Goal: Information Seeking & Learning: Learn about a topic

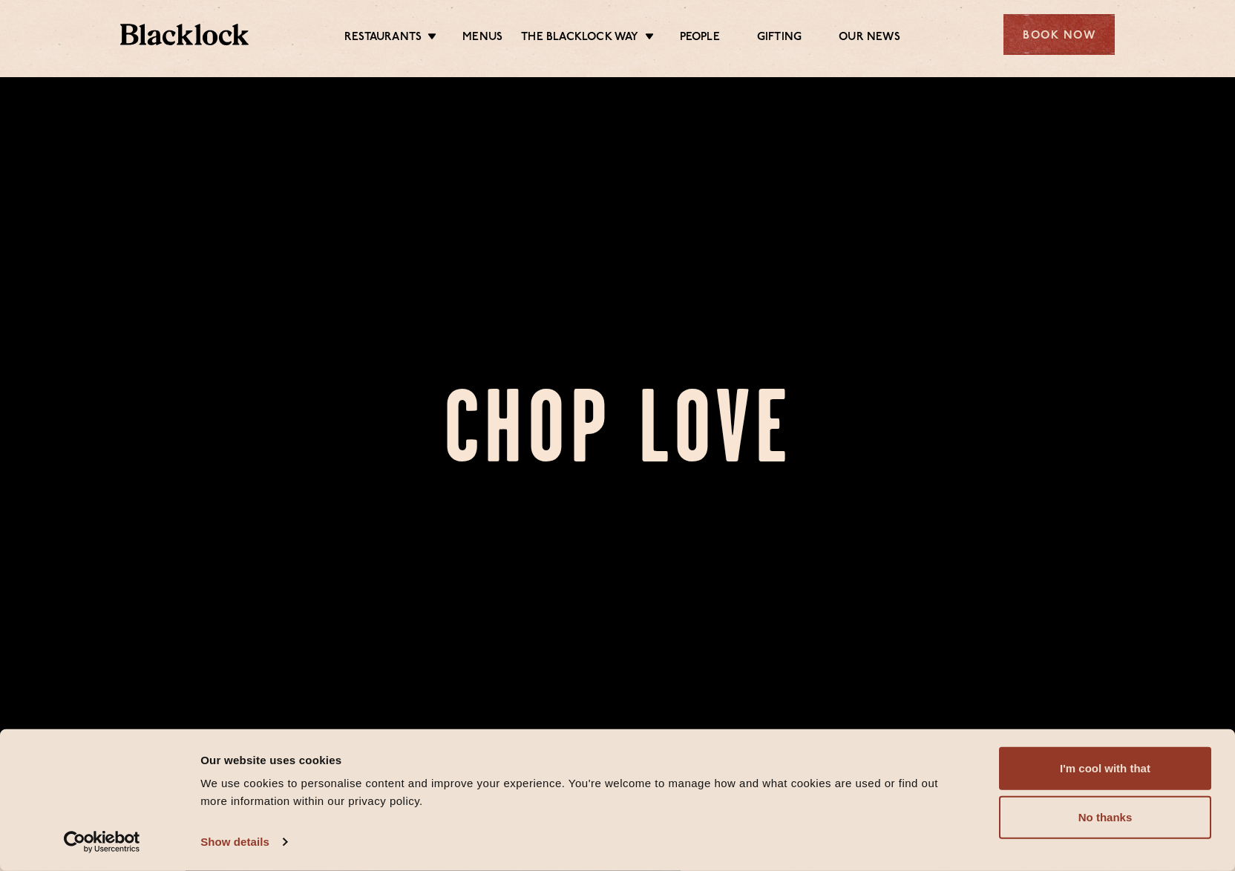
scroll to position [124, 0]
click at [1107, 761] on button "I'm cool with that" at bounding box center [1105, 768] width 212 height 43
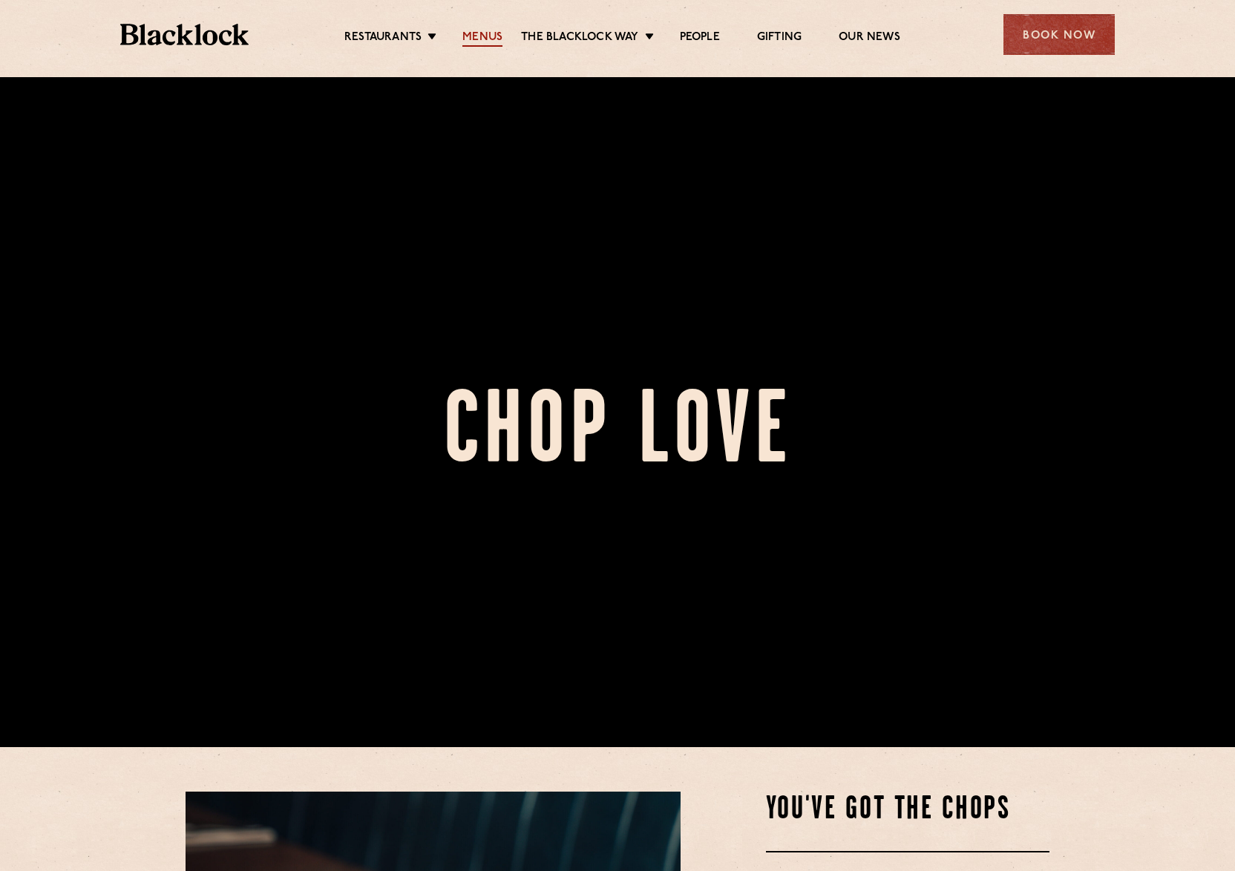
click at [462, 42] on link "Menus" at bounding box center [482, 38] width 40 height 16
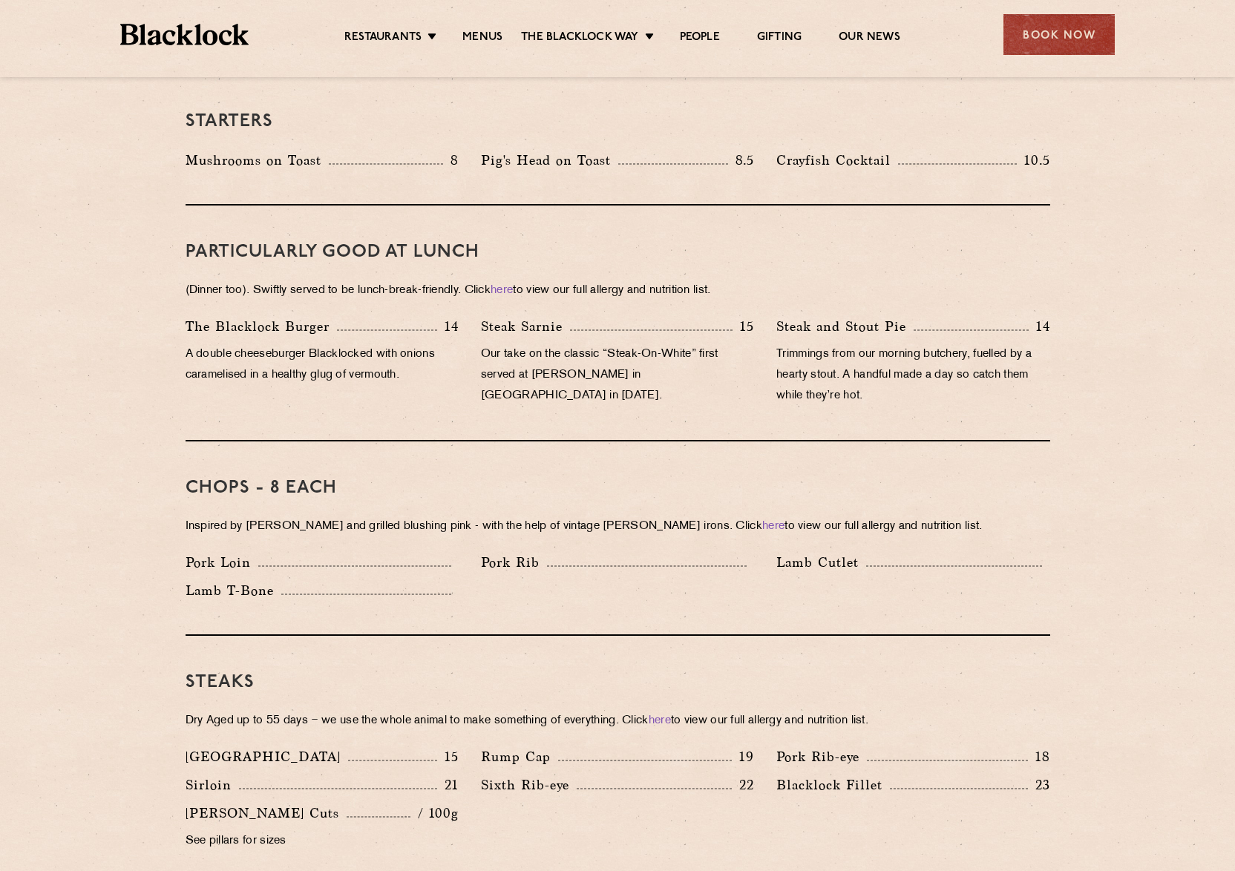
scroll to position [893, 0]
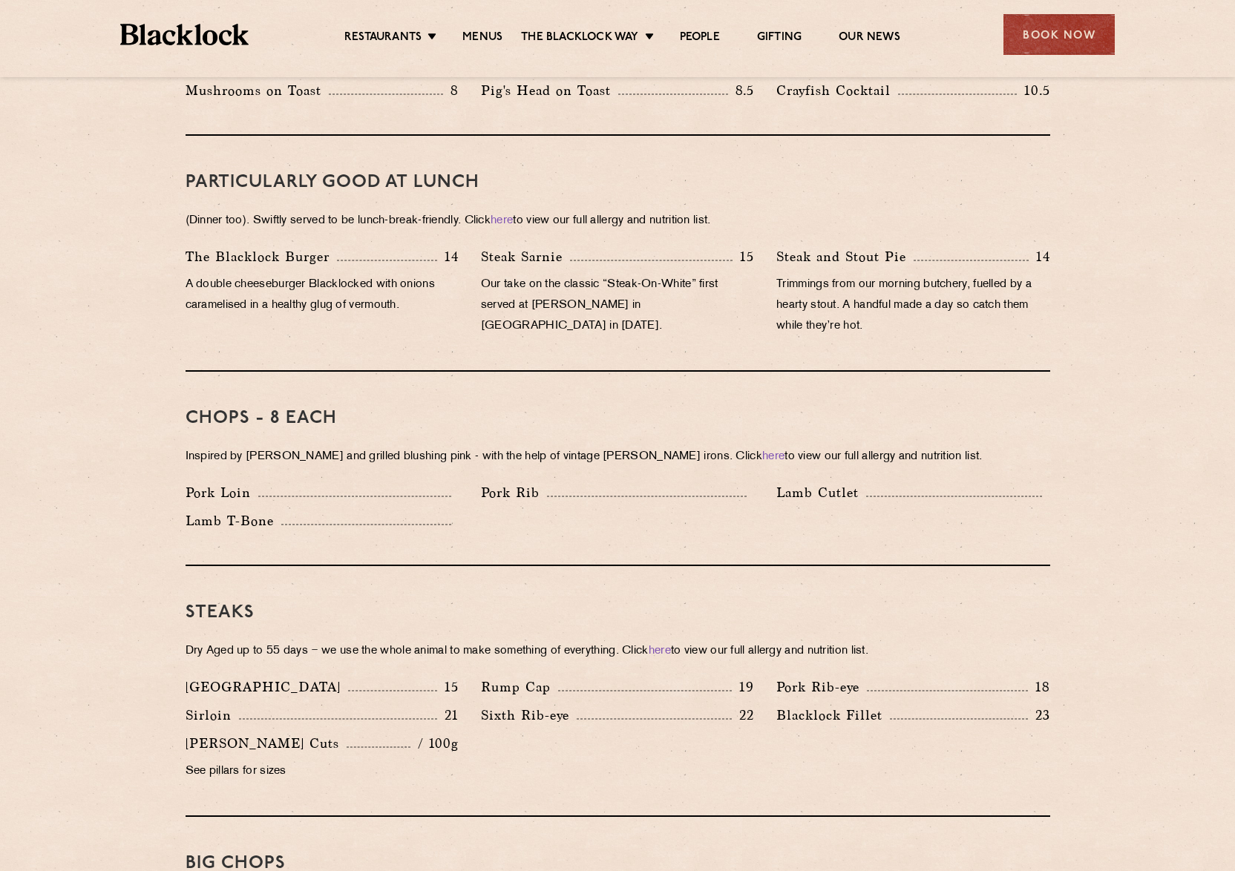
drag, startPoint x: 660, startPoint y: 481, endPoint x: 778, endPoint y: 478, distance: 117.3
click at [727, 482] on div "Pork Rib" at bounding box center [617, 492] width 273 height 21
click at [818, 482] on p "Lamb Cutlet" at bounding box center [821, 492] width 90 height 21
drag, startPoint x: 893, startPoint y: 478, endPoint x: 792, endPoint y: 467, distance: 100.7
click at [786, 482] on div "Lamb Cutlet" at bounding box center [912, 492] width 273 height 21
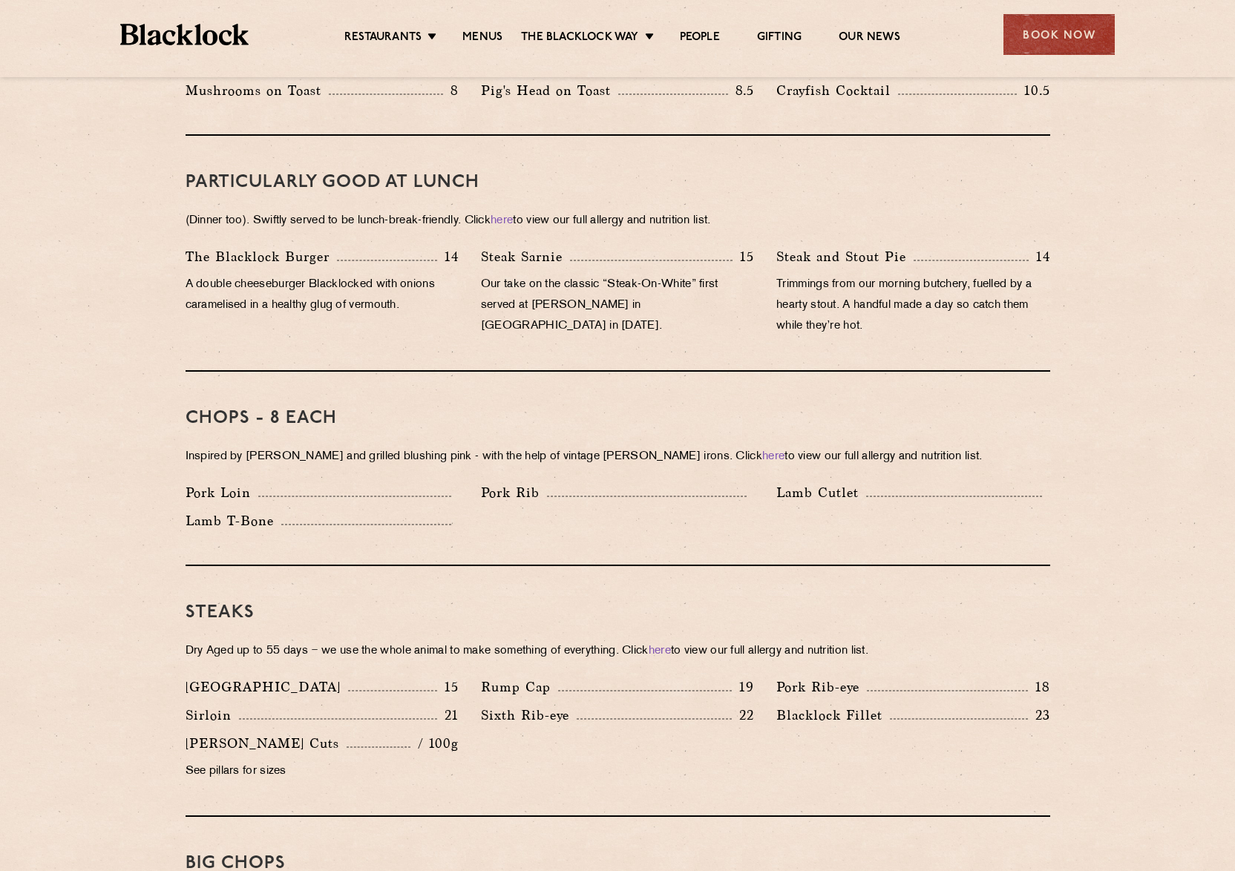
click at [951, 496] on div at bounding box center [954, 496] width 176 height 1
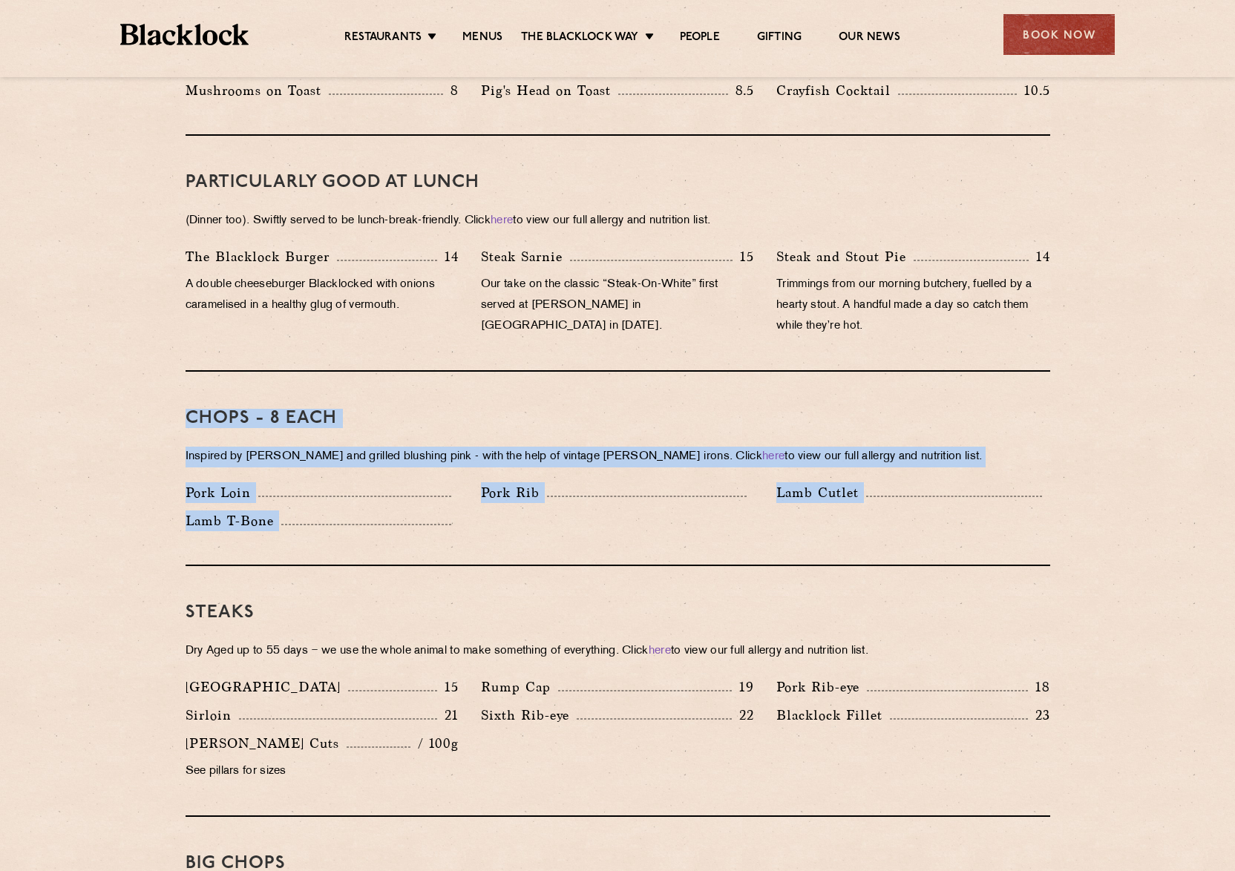
drag, startPoint x: 610, startPoint y: 554, endPoint x: 157, endPoint y: 351, distance: 496.6
drag, startPoint x: 162, startPoint y: 359, endPoint x: 948, endPoint y: 521, distance: 802.3
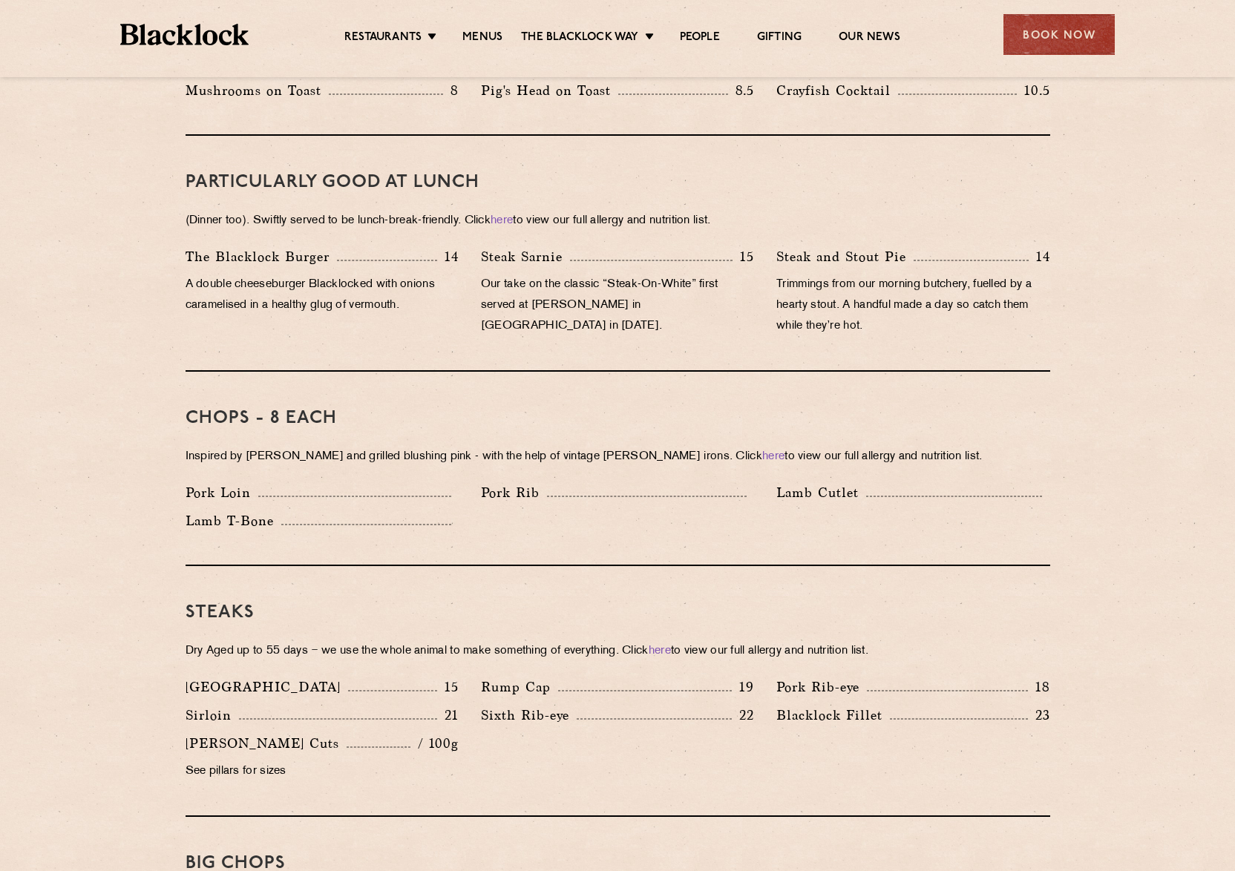
click at [952, 520] on div "Chops - 8 each Inspired by [PERSON_NAME] and grilled blushing pink - with the h…" at bounding box center [618, 469] width 864 height 194
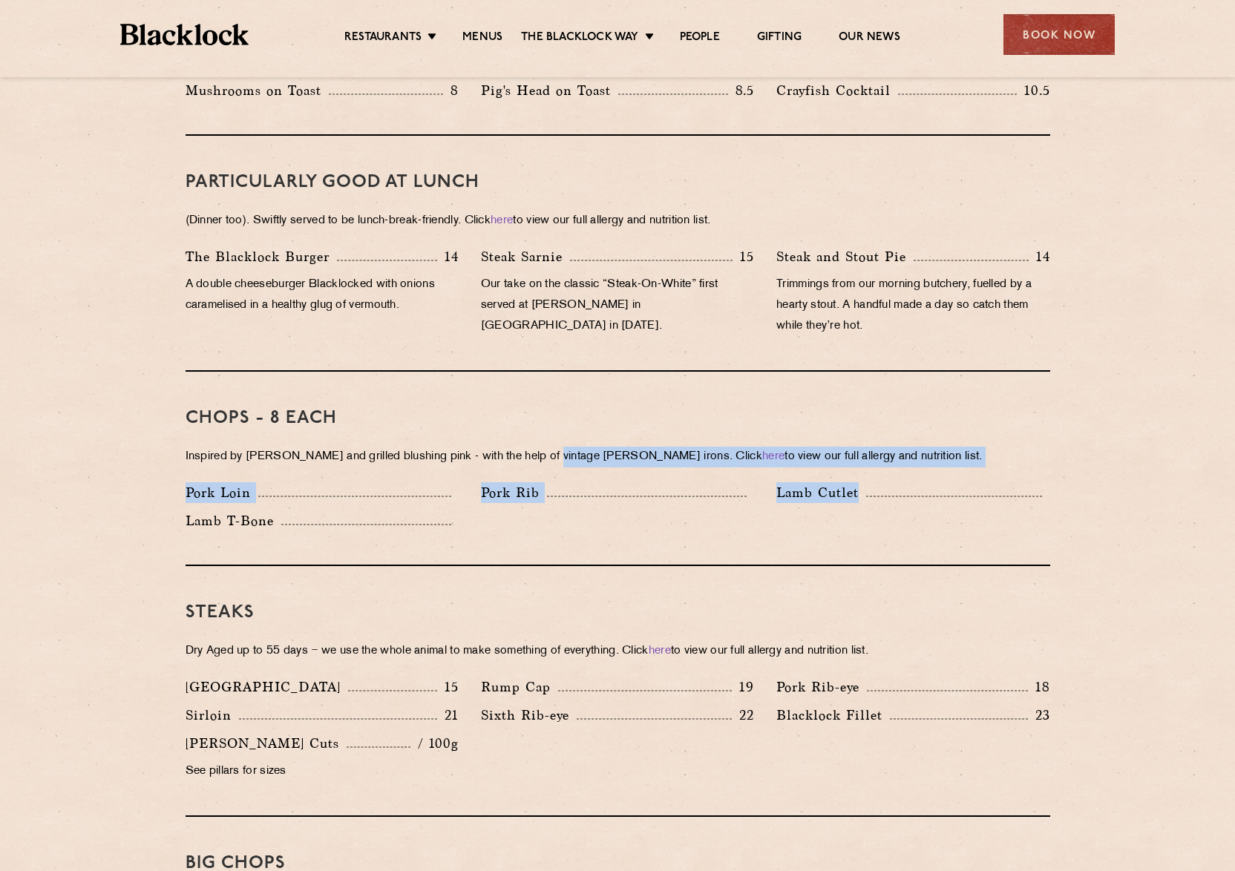
drag, startPoint x: 821, startPoint y: 526, endPoint x: 461, endPoint y: 442, distance: 370.2
click at [473, 428] on div "Chops - 8 each Inspired by [PERSON_NAME] and grilled blushing pink - with the h…" at bounding box center [618, 469] width 864 height 194
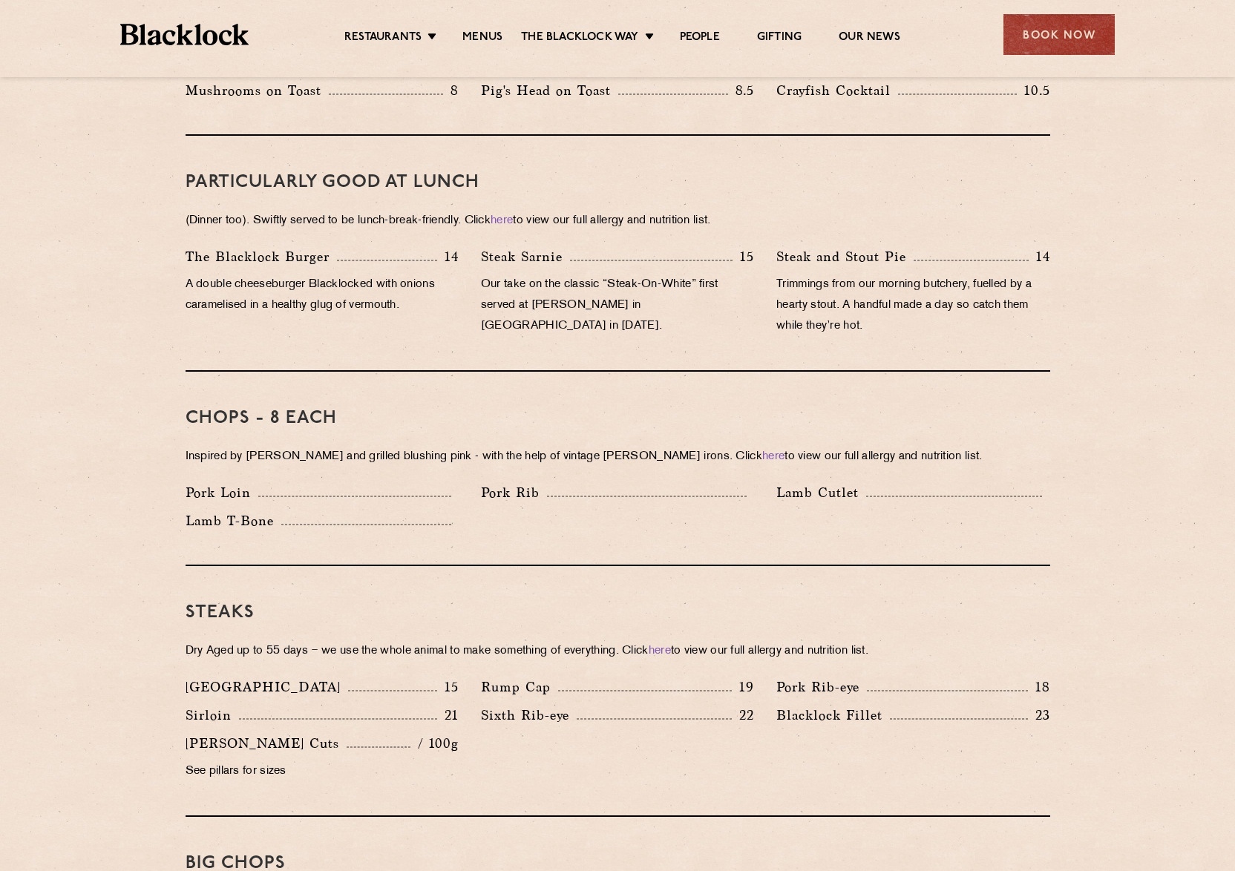
click at [605, 540] on div "Chops - 8 each Inspired by [PERSON_NAME] and grilled blushing pink - with the h…" at bounding box center [618, 469] width 864 height 194
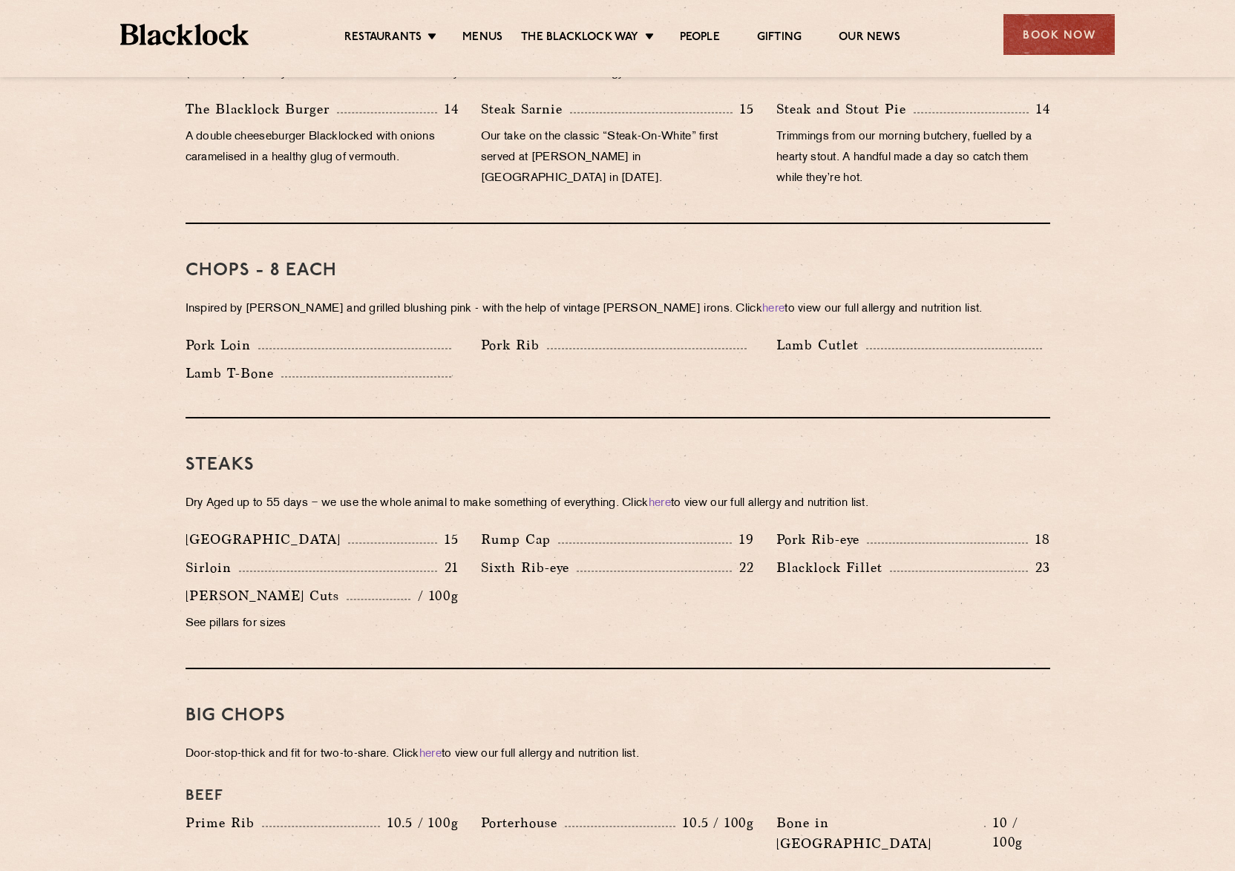
scroll to position [1203, 0]
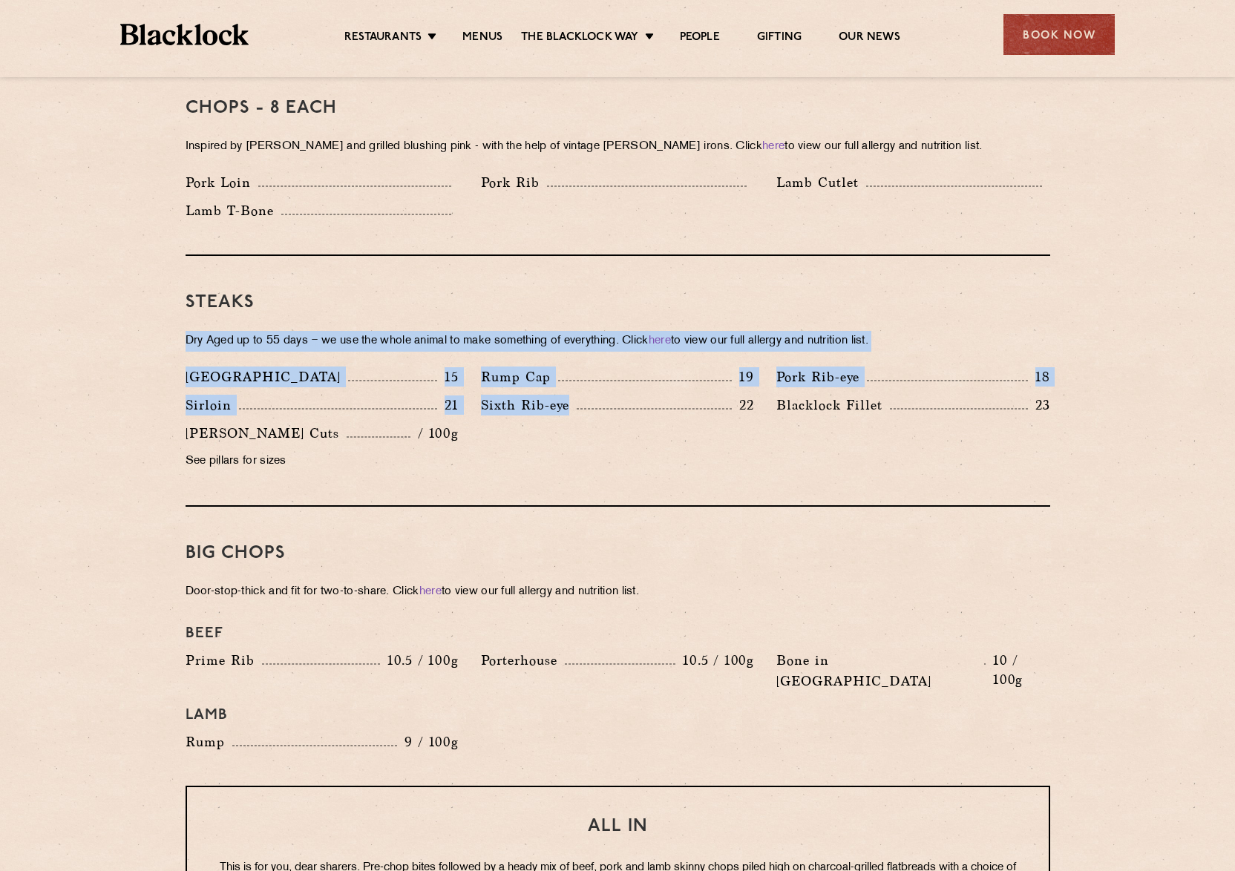
drag, startPoint x: 396, startPoint y: 447, endPoint x: 317, endPoint y: 308, distance: 160.5
click at [316, 308] on div "Steaks Dry Aged up to 55 days − we use the whole animal to make something of ev…" at bounding box center [618, 381] width 864 height 251
click at [301, 301] on div "Steaks Dry Aged up to 55 days − we use the whole animal to make something of ev…" at bounding box center [618, 381] width 864 height 251
drag, startPoint x: 177, startPoint y: 304, endPoint x: 786, endPoint y: 459, distance: 628.4
click at [783, 459] on div "Pre Chop Bites [PERSON_NAME] Potted Meats & Kimchi 2 Egg & Anchovy 2 Cheese & P…" at bounding box center [618, 612] width 902 height 2136
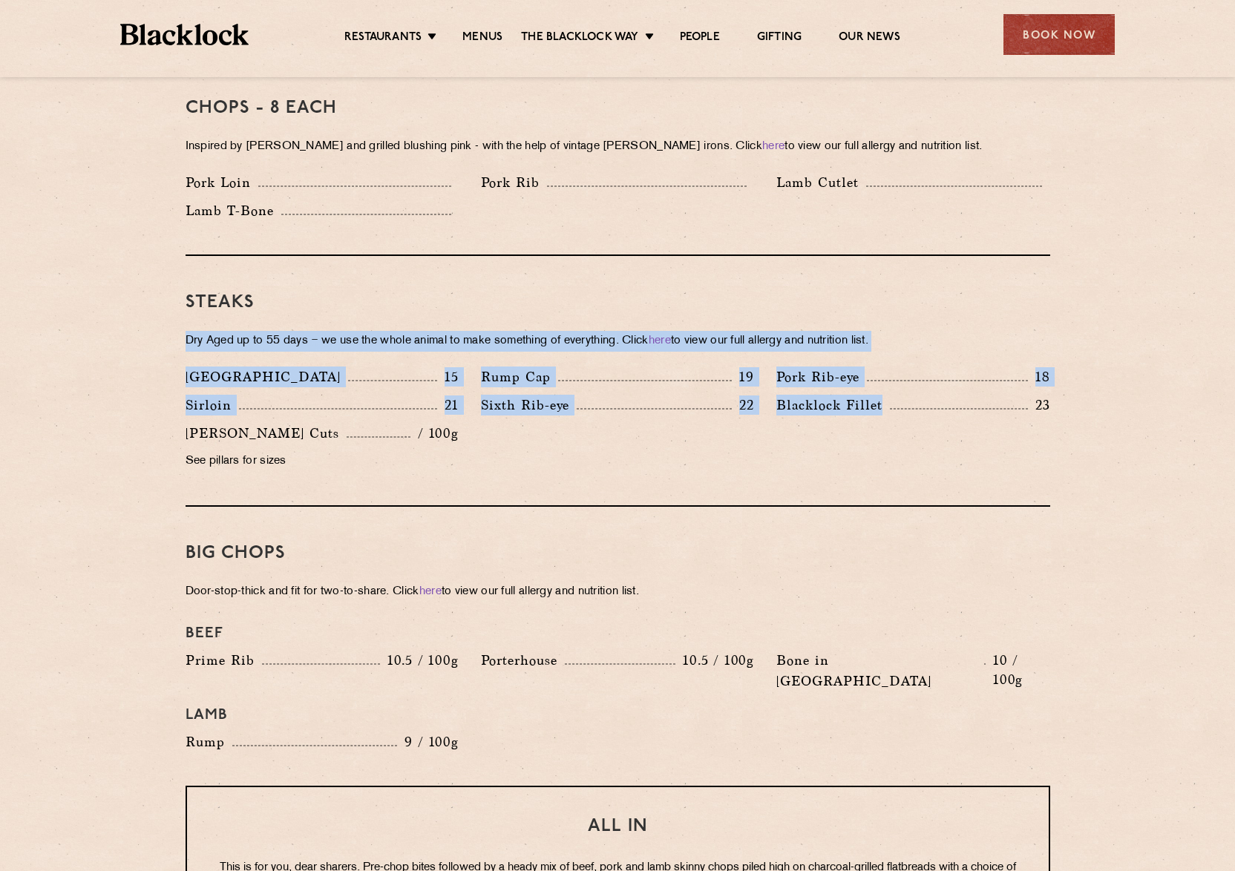
click at [784, 456] on div "Denver 15 Rump Cap 19 Pork Rib-eye 18 Sirloin 21 Sixth Rib-eye 22 [PERSON_NAME]…" at bounding box center [617, 423] width 887 height 113
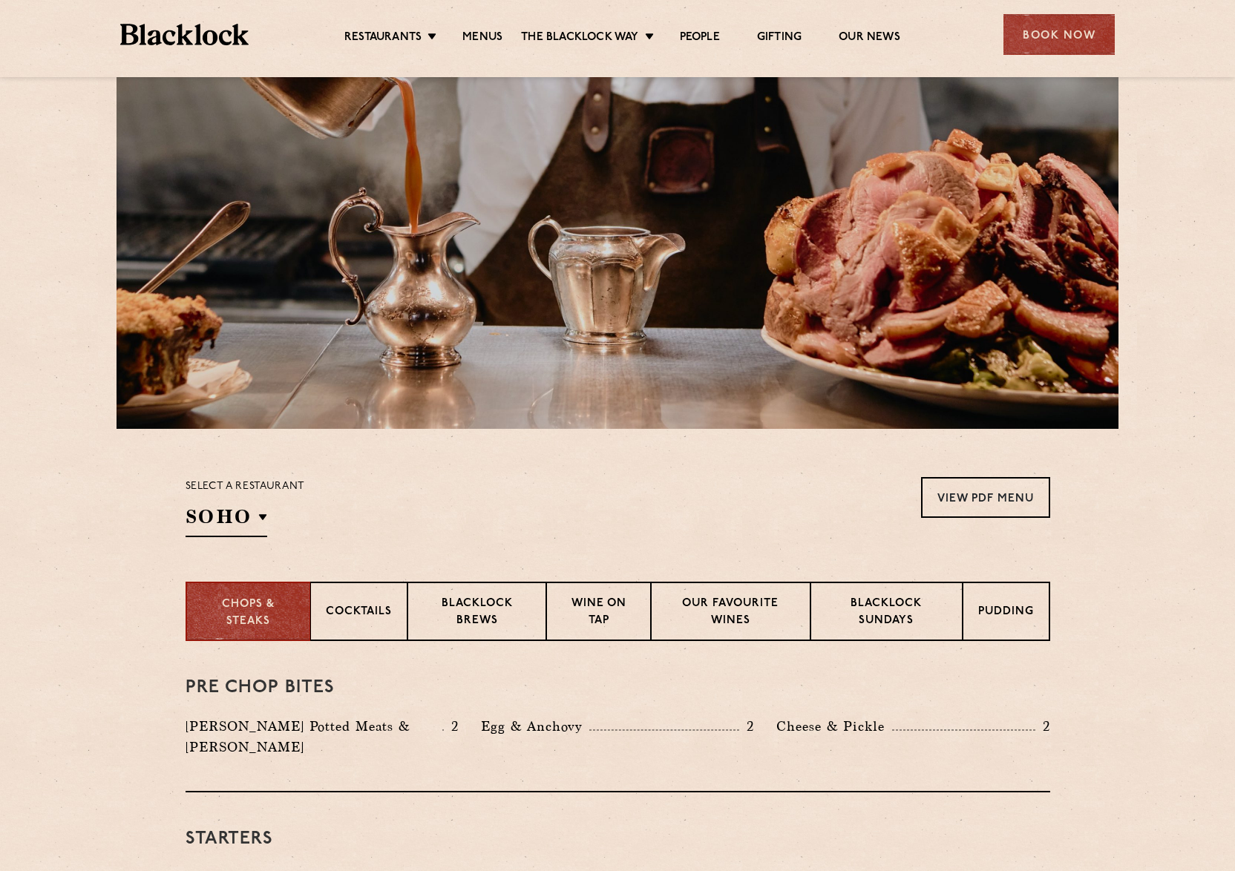
scroll to position [0, 0]
